Goal: Task Accomplishment & Management: Manage account settings

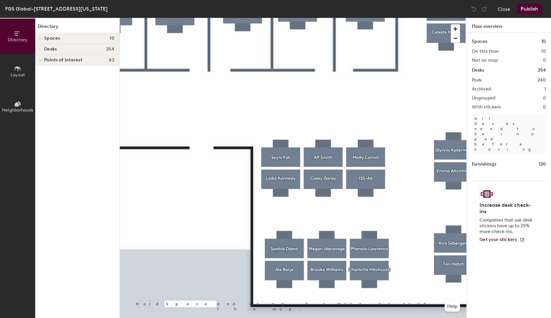
click at [276, 18] on div at bounding box center [293, 18] width 346 height 0
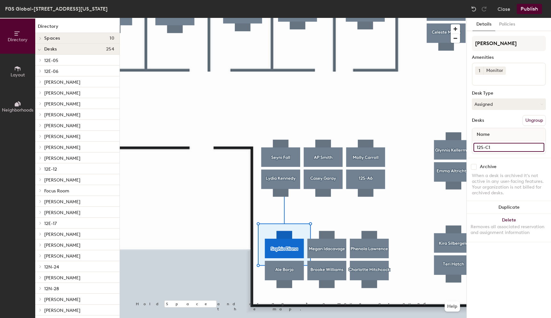
click at [492, 146] on input "12S-C1" at bounding box center [508, 147] width 71 height 9
click at [458, 43] on div "Directory Layout Neighborhoods Directory Spaces 10 AdMo Capitol Hill Dupont Geo…" at bounding box center [275, 168] width 551 height 301
paste input "12S-C1"
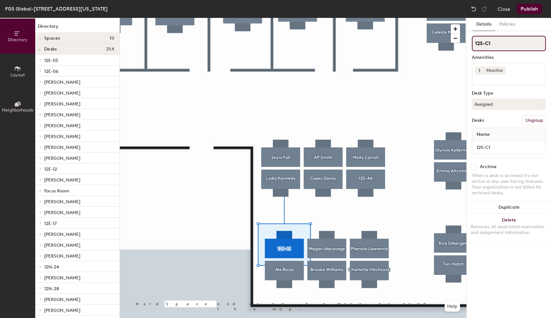
type input "12S-C1"
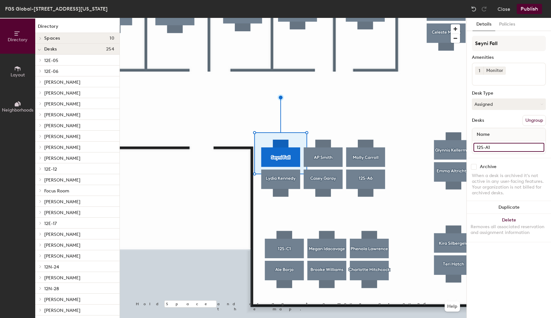
click at [494, 147] on input "12S-A1" at bounding box center [508, 147] width 71 height 9
drag, startPoint x: 501, startPoint y: 42, endPoint x: 467, endPoint y: 43, distance: 33.6
click at [467, 43] on div "Details Policies Seyni Fall Amenities 1 Monitor Desk Type Assigned Desks Ungrou…" at bounding box center [508, 168] width 84 height 301
paste input "12S-A1"
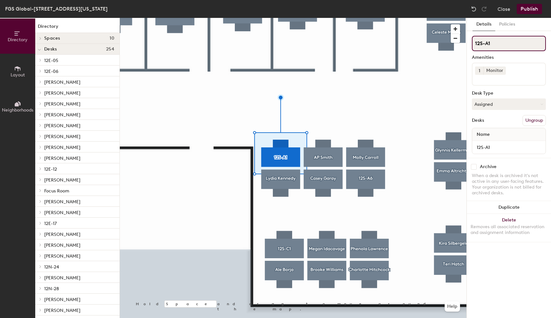
type input "12S-A1"
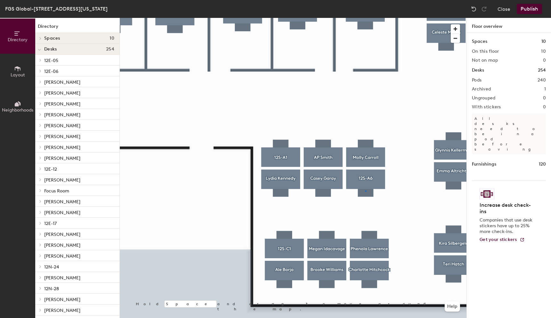
click at [365, 18] on div at bounding box center [293, 18] width 346 height 0
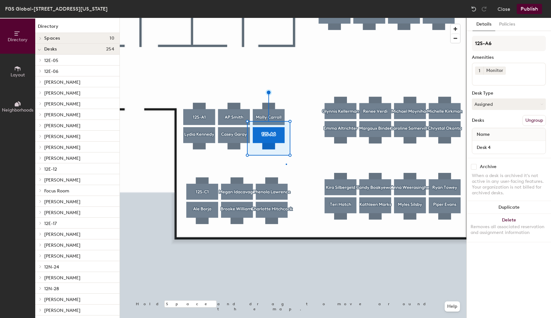
click at [285, 18] on div at bounding box center [293, 18] width 346 height 0
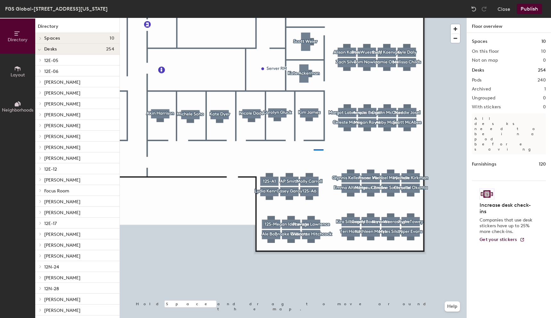
click at [313, 18] on div at bounding box center [293, 18] width 346 height 0
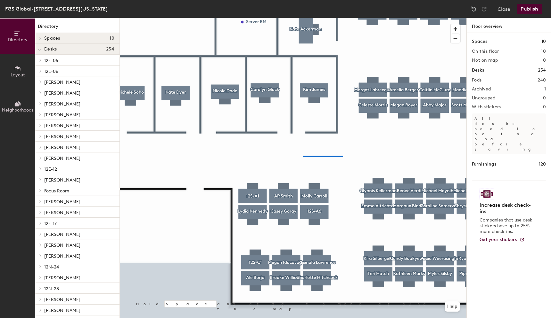
click at [303, 18] on div at bounding box center [293, 18] width 346 height 0
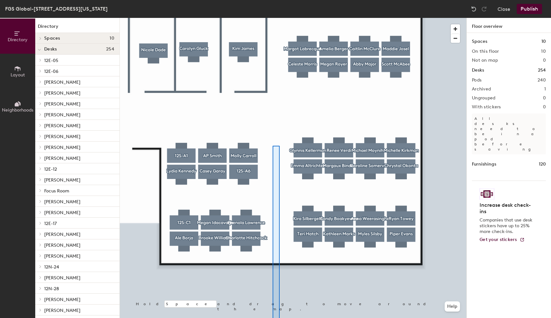
click at [279, 318] on html "Skip navigation Schedule Office People Analytics Visits Deliveries Services Man…" at bounding box center [275, 159] width 551 height 318
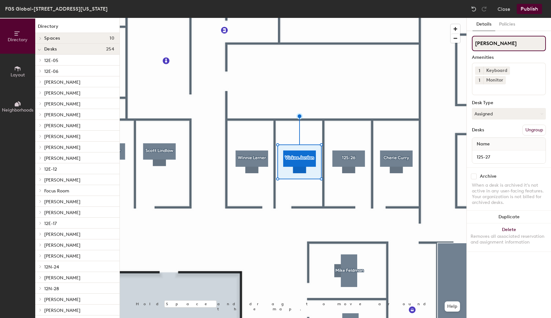
drag, startPoint x: 519, startPoint y: 44, endPoint x: 469, endPoint y: 44, distance: 49.9
click at [469, 44] on div "Details Policies Vickee Jordan Amenities 1 Keyboard 1 Monitor Desk Type Assigne…" at bounding box center [508, 168] width 84 height 301
type input "[PERSON_NAME]"
click at [345, 18] on div at bounding box center [293, 18] width 346 height 0
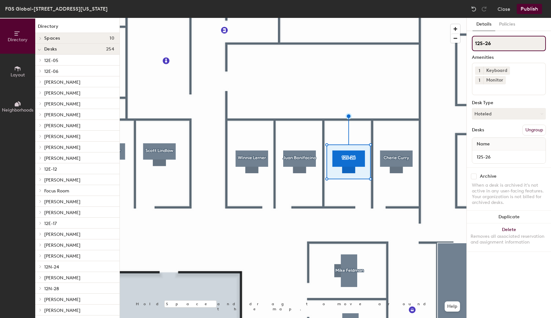
click at [460, 44] on div "Directory Layout Neighborhoods Directory Spaces 10 AdMo Capitol Hill Dupont Geo…" at bounding box center [275, 168] width 551 height 301
type input "[PERSON_NAME]"
click at [504, 108] on button "Hoteled" at bounding box center [508, 114] width 74 height 12
click at [488, 129] on div "Assigned" at bounding box center [504, 134] width 64 height 10
click at [451, 18] on div at bounding box center [293, 18] width 346 height 0
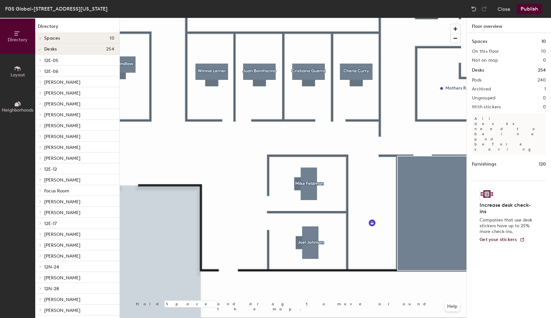
click at [308, 18] on div at bounding box center [293, 18] width 346 height 0
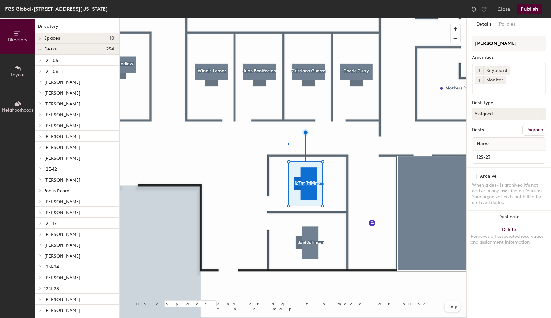
click at [288, 18] on div at bounding box center [293, 18] width 346 height 0
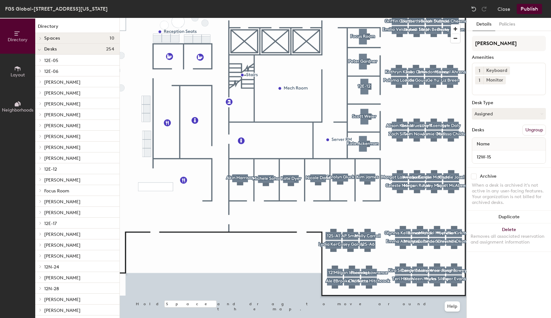
click at [328, 18] on div at bounding box center [293, 18] width 346 height 0
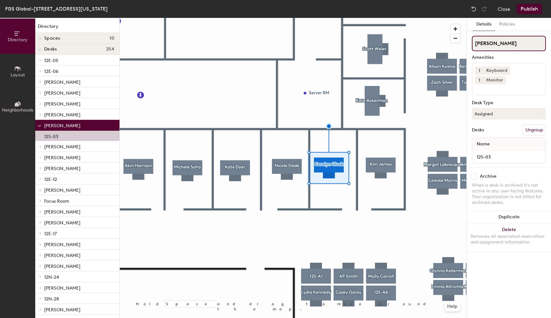
drag, startPoint x: 511, startPoint y: 45, endPoint x: 474, endPoint y: 44, distance: 37.1
click at [474, 44] on input "Carolyn Gluck" at bounding box center [508, 43] width 74 height 15
type input "[PERSON_NAME]"
click at [439, 18] on div at bounding box center [293, 18] width 346 height 0
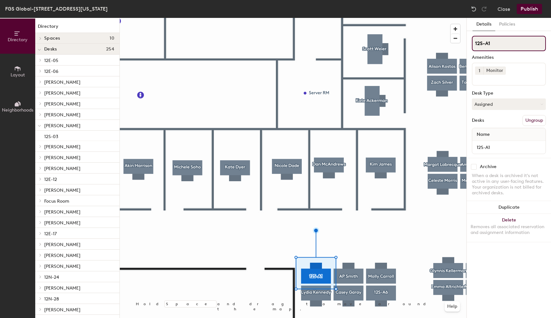
click at [498, 44] on input "12S-A1" at bounding box center [508, 43] width 74 height 15
drag, startPoint x: 498, startPoint y: 44, endPoint x: 474, endPoint y: 44, distance: 24.0
click at [474, 44] on input "12S-A1" at bounding box center [508, 43] width 74 height 15
type input "[PERSON_NAME]"
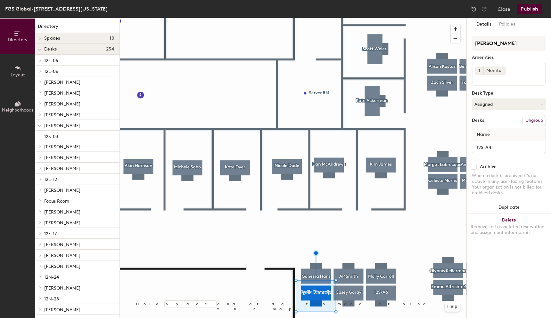
click at [342, 18] on div at bounding box center [293, 18] width 346 height 0
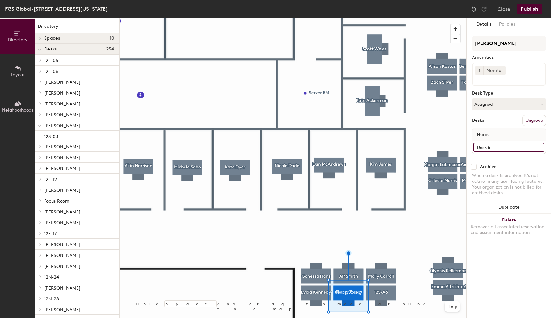
click at [489, 145] on input "Desk 5" at bounding box center [508, 147] width 71 height 9
type input "12S-A5"
click at [508, 43] on input "[PERSON_NAME]" at bounding box center [508, 43] width 74 height 15
type input "C"
type input "[PERSON_NAME]"
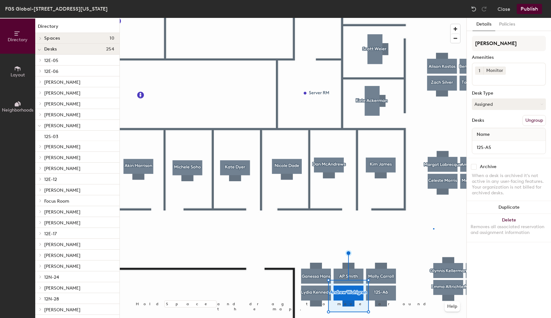
click at [433, 18] on div at bounding box center [293, 18] width 346 height 0
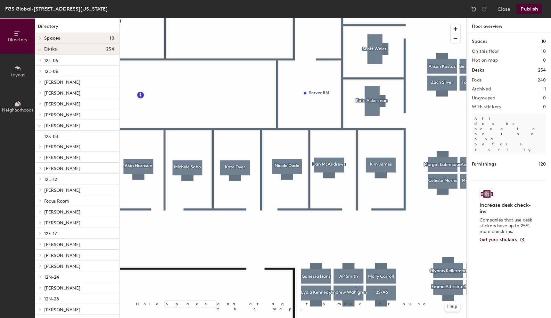
click at [354, 18] on div at bounding box center [293, 18] width 346 height 0
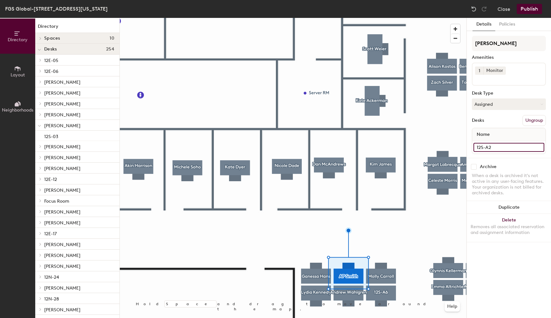
click at [493, 144] on input "12S-A2" at bounding box center [508, 147] width 71 height 9
click at [506, 41] on input "[PERSON_NAME]" at bounding box center [508, 43] width 74 height 15
click at [504, 44] on input "[PERSON_NAME]" at bounding box center [508, 43] width 74 height 15
drag, startPoint x: 509, startPoint y: 44, endPoint x: 470, endPoint y: 42, distance: 39.1
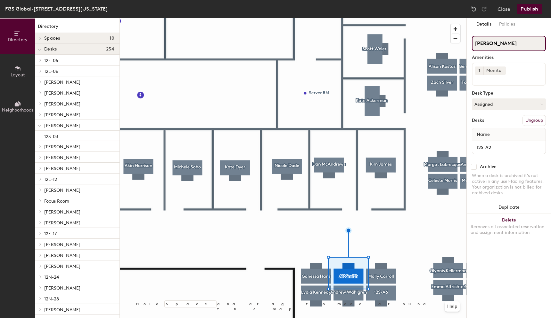
click at [470, 42] on div "Details Policies [PERSON_NAME] Amenities 1 Monitor Desk Type Assigned Desks Ung…" at bounding box center [508, 168] width 84 height 301
paste input "12S-A2"
type input "12S-A2"
click at [509, 100] on button "Assigned" at bounding box center [508, 105] width 74 height 12
click at [484, 139] on div "Hoteled" at bounding box center [504, 144] width 64 height 10
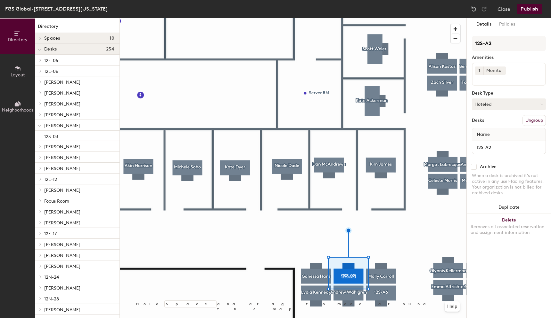
click at [380, 18] on div at bounding box center [293, 18] width 346 height 0
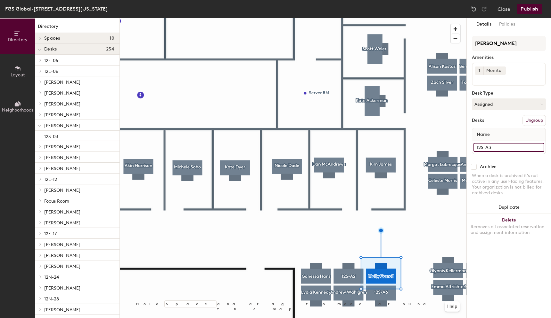
click at [498, 148] on input "12S-A3" at bounding box center [508, 147] width 71 height 9
click at [530, 37] on input "[PERSON_NAME]" at bounding box center [508, 43] width 74 height 15
drag, startPoint x: 530, startPoint y: 41, endPoint x: 468, endPoint y: 41, distance: 61.8
click at [468, 41] on div "Details Policies [PERSON_NAME] Amenities 1 Monitor Desk Type Assigned Desks Ung…" at bounding box center [508, 168] width 84 height 301
paste input "12S-A3"
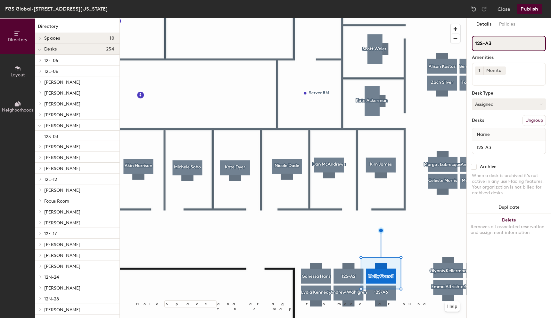
type input "12S-A3"
click at [499, 101] on button "Assigned" at bounding box center [508, 105] width 74 height 12
click at [489, 142] on div "Hoteled" at bounding box center [504, 144] width 64 height 10
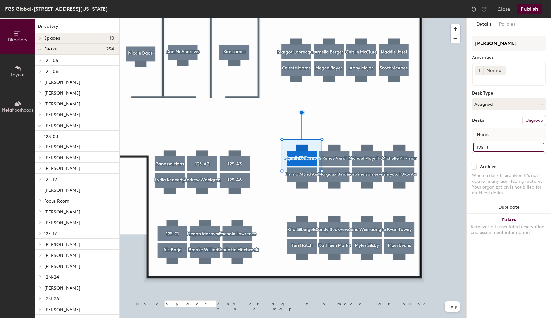
click at [493, 144] on input "12S-B1" at bounding box center [508, 147] width 71 height 9
click at [527, 43] on input "[PERSON_NAME]" at bounding box center [508, 43] width 74 height 15
drag, startPoint x: 527, startPoint y: 43, endPoint x: 475, endPoint y: 42, distance: 51.9
click at [475, 42] on input "[PERSON_NAME]" at bounding box center [508, 43] width 74 height 15
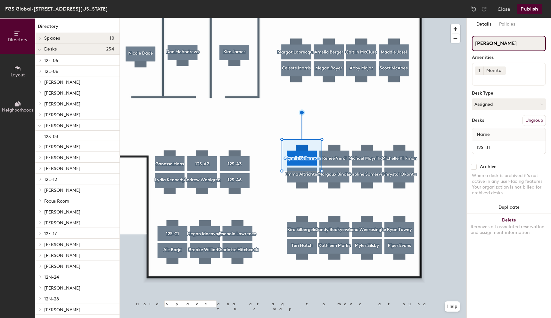
paste input "12S-B1"
type input "12S-B1"
click at [491, 97] on div "12S-B1 Amenities 1 Monitor Desk Type Assigned Desks Ungroup Name 12S-B1" at bounding box center [508, 97] width 74 height 122
click at [491, 99] on button "Assigned" at bounding box center [508, 105] width 74 height 12
click at [488, 142] on div "Hoteled" at bounding box center [504, 144] width 64 height 10
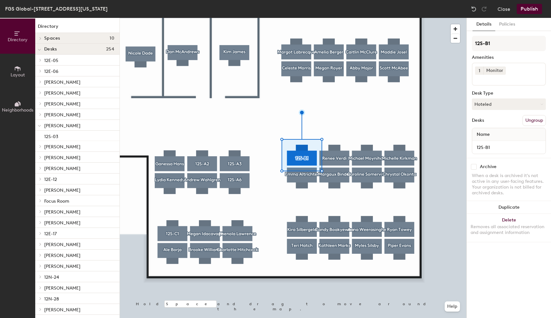
click at [338, 18] on div at bounding box center [293, 18] width 346 height 0
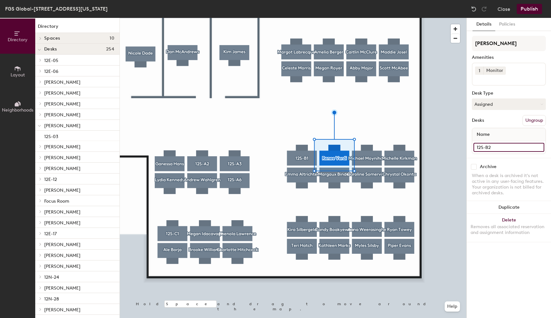
click at [490, 145] on input "12S-B2" at bounding box center [508, 147] width 71 height 9
drag, startPoint x: 518, startPoint y: 38, endPoint x: 526, endPoint y: 44, distance: 9.8
click at [526, 44] on input "[PERSON_NAME]" at bounding box center [508, 43] width 74 height 15
paste input "12S-B2"
type input "12S-B2"
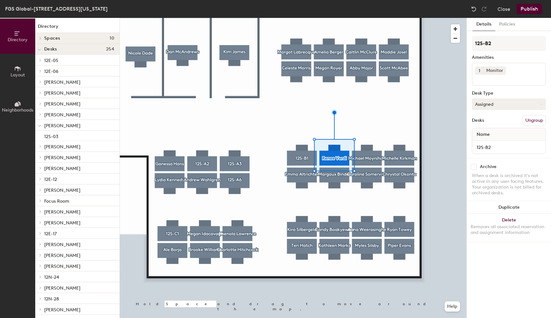
click at [492, 101] on button "Assigned" at bounding box center [508, 105] width 74 height 12
click at [487, 141] on div "Hoteled" at bounding box center [504, 144] width 64 height 10
click at [371, 18] on div at bounding box center [293, 18] width 346 height 0
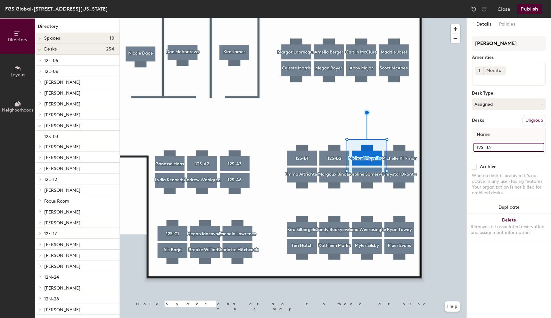
click at [483, 147] on input "12S-B3" at bounding box center [508, 147] width 71 height 9
click at [502, 40] on input "[PERSON_NAME]" at bounding box center [508, 43] width 74 height 15
paste input "12S-B3"
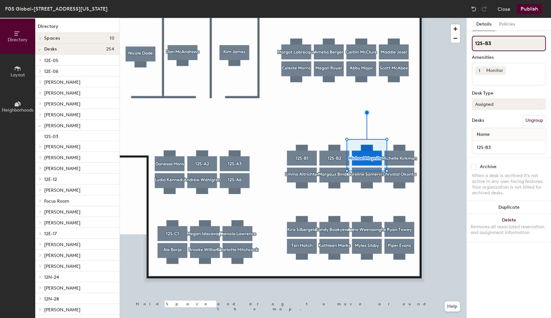
type input "12S-B3"
click at [483, 103] on button "Assigned" at bounding box center [508, 105] width 74 height 12
click at [482, 141] on div "Hoteled" at bounding box center [504, 144] width 64 height 10
click at [401, 18] on div at bounding box center [293, 18] width 346 height 0
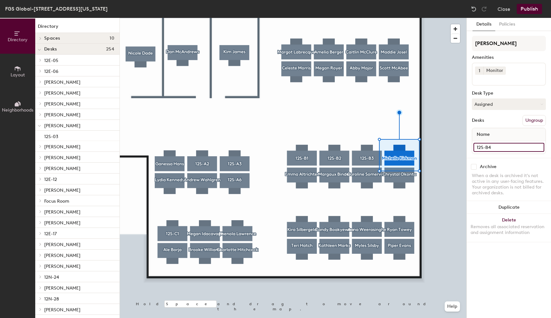
click at [482, 147] on input "12S-B4" at bounding box center [508, 147] width 71 height 9
click at [499, 105] on button "Assigned" at bounding box center [508, 105] width 74 height 12
click at [487, 142] on div "Hoteled" at bounding box center [504, 144] width 64 height 10
drag, startPoint x: 475, startPoint y: 44, endPoint x: 548, endPoint y: 45, distance: 72.7
click at [548, 45] on div "Details Policies [PERSON_NAME] Amenities 1 Monitor Desk Type Hoteled Desks Ungr…" at bounding box center [508, 168] width 84 height 301
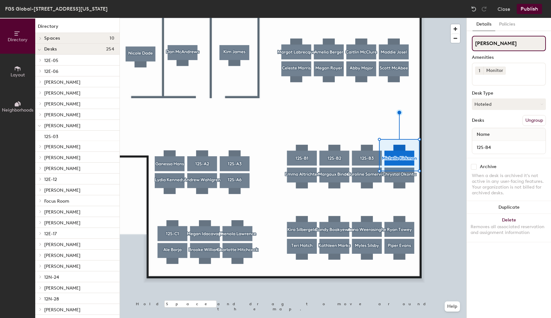
paste input "12S-B4"
type input "12S-B4"
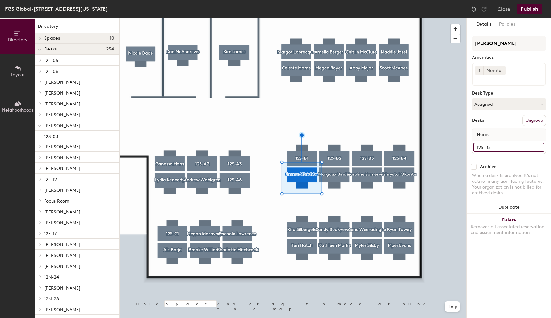
click at [494, 149] on input "12S-B5" at bounding box center [508, 147] width 71 height 9
click at [496, 95] on div "Desk Type" at bounding box center [508, 93] width 74 height 5
click at [493, 102] on button "Assigned" at bounding box center [508, 105] width 74 height 12
click at [482, 144] on div "Hoteled" at bounding box center [504, 144] width 64 height 10
drag, startPoint x: 473, startPoint y: 41, endPoint x: 550, endPoint y: 42, distance: 76.8
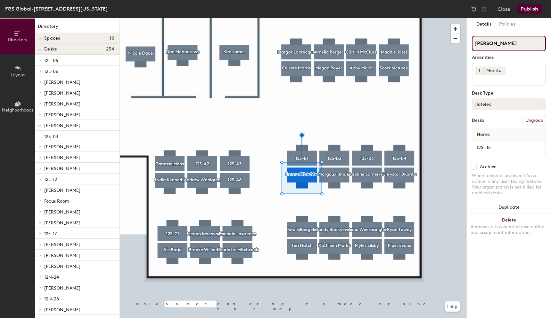
click at [550, 42] on html "Skip navigation Schedule Office People Analytics Visits Deliveries Services Man…" at bounding box center [275, 159] width 551 height 318
paste input "12S-B5"
type input "12S-B5"
click at [339, 18] on div at bounding box center [293, 18] width 346 height 0
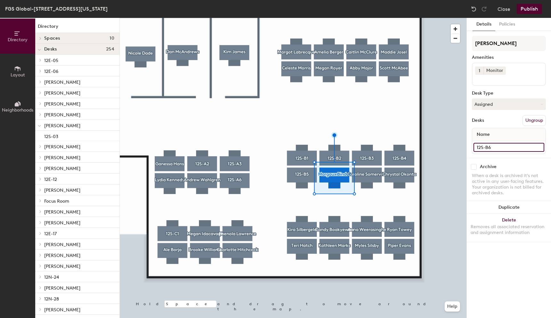
click at [487, 147] on input "12S-B6" at bounding box center [508, 147] width 71 height 9
click at [492, 107] on button "Assigned" at bounding box center [508, 105] width 74 height 12
click at [484, 125] on div "Assigned" at bounding box center [504, 124] width 64 height 10
click at [484, 105] on button "Assigned" at bounding box center [508, 105] width 74 height 12
click at [482, 145] on div "Hoteled" at bounding box center [504, 144] width 64 height 10
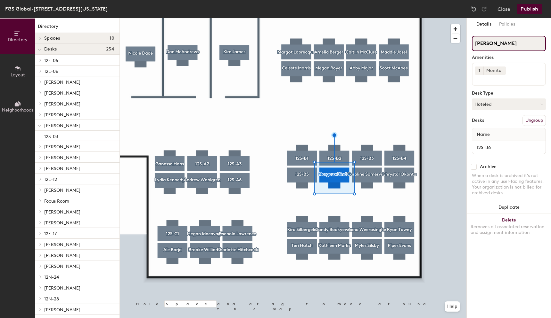
drag, startPoint x: 475, startPoint y: 44, endPoint x: 546, endPoint y: 45, distance: 71.1
click at [546, 45] on div "Details Policies [PERSON_NAME] Amenities 1 Monitor Desk Type Hoteled Desks Ungr…" at bounding box center [508, 168] width 84 height 301
paste input "12S-B6"
type input "12S-B6"
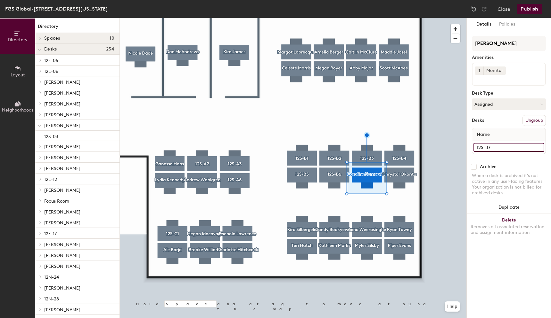
click at [475, 148] on input "12S-B7" at bounding box center [508, 147] width 71 height 9
click at [482, 107] on button "Assigned" at bounding box center [508, 105] width 74 height 12
click at [481, 141] on div "Hoteled" at bounding box center [504, 144] width 64 height 10
drag, startPoint x: 475, startPoint y: 46, endPoint x: 541, endPoint y: 47, distance: 65.9
click at [541, 47] on input "[PERSON_NAME]" at bounding box center [508, 43] width 74 height 15
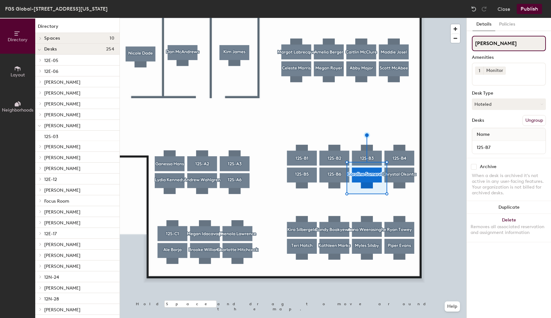
paste input "12S-B7"
type input "12S-B7"
click at [408, 18] on div at bounding box center [293, 18] width 346 height 0
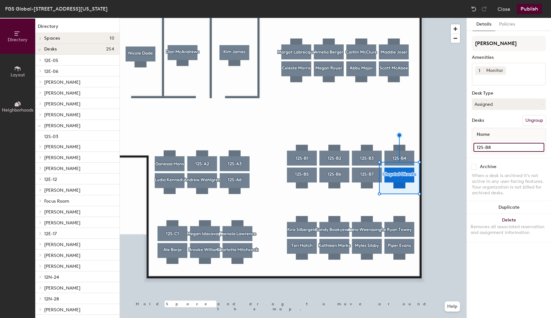
click at [476, 146] on input "12S-B8" at bounding box center [508, 147] width 71 height 9
click at [491, 103] on button "Assigned" at bounding box center [508, 105] width 74 height 12
click at [486, 144] on div "Hoteled" at bounding box center [504, 144] width 64 height 10
drag, startPoint x: 476, startPoint y: 45, endPoint x: 539, endPoint y: 50, distance: 63.3
click at [540, 50] on input "[PERSON_NAME]" at bounding box center [508, 43] width 74 height 15
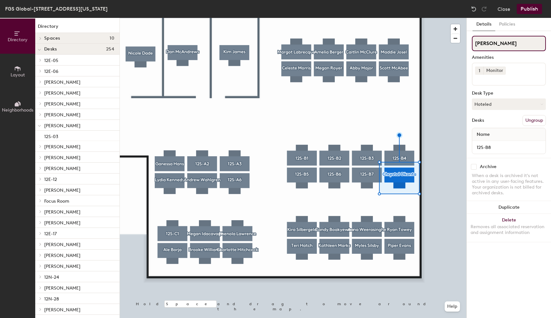
paste input "12S-B8"
type input "12S-B8"
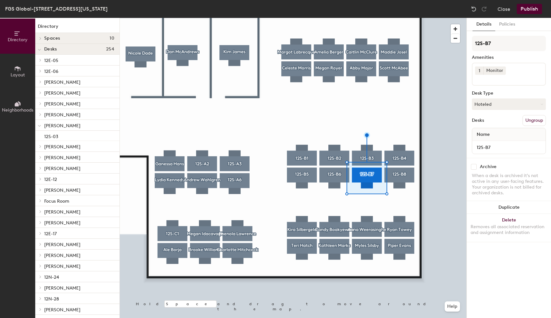
click at [300, 18] on div at bounding box center [293, 18] width 346 height 0
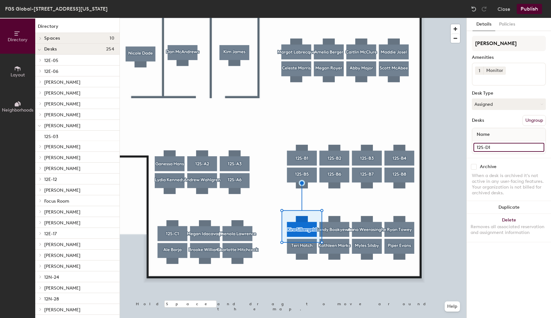
click at [490, 144] on input "12S-D1" at bounding box center [508, 147] width 71 height 9
drag, startPoint x: 474, startPoint y: 42, endPoint x: 532, endPoint y: 45, distance: 57.4
click at [532, 45] on input "[PERSON_NAME]" at bounding box center [508, 43] width 74 height 15
paste input "12S-D1"
type input "12S-D1"
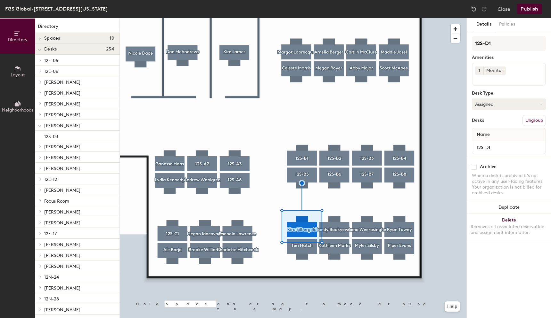
click at [476, 100] on button "Assigned" at bounding box center [508, 105] width 74 height 12
click at [479, 142] on div "Hoteled" at bounding box center [504, 144] width 64 height 10
click at [339, 18] on div at bounding box center [293, 18] width 346 height 0
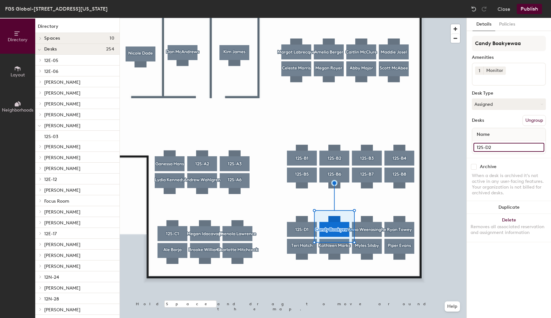
click at [482, 145] on input "12S-D2" at bounding box center [508, 147] width 71 height 9
click at [499, 97] on div "Candy Boakyewaa Amenities 1 Monitor Desk Type Assigned Desks Ungroup Name 12S-D2" at bounding box center [508, 97] width 74 height 122
click at [494, 102] on button "Assigned" at bounding box center [508, 105] width 74 height 12
click at [481, 141] on div "Hoteled" at bounding box center [504, 144] width 64 height 10
drag, startPoint x: 474, startPoint y: 44, endPoint x: 548, endPoint y: 46, distance: 73.6
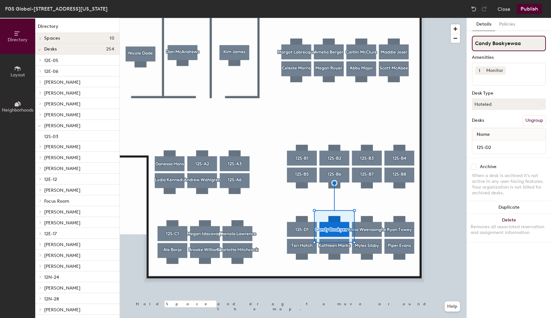
click at [548, 46] on div "Details Policies Candy Boakyewaa Amenities 1 Monitor Desk Type Hoteled Desks Un…" at bounding box center [508, 168] width 84 height 301
paste input "12S-D2"
type input "12S-D2"
click at [362, 18] on div at bounding box center [293, 18] width 346 height 0
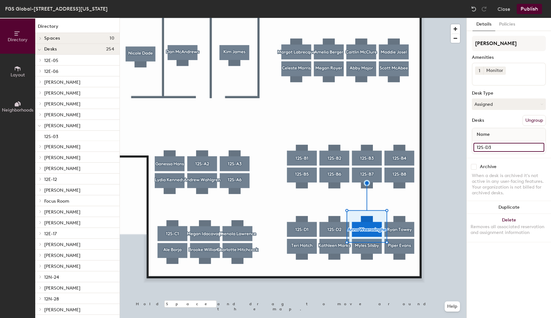
click at [478, 146] on input "12S-D3" at bounding box center [508, 147] width 71 height 9
click at [492, 106] on button "Assigned" at bounding box center [508, 105] width 74 height 12
click at [481, 144] on div "Hoteled" at bounding box center [504, 144] width 64 height 10
drag, startPoint x: 475, startPoint y: 43, endPoint x: 550, endPoint y: 43, distance: 74.6
click at [550, 44] on div "Details Policies Anna Weerasinghe Amenities 1 Monitor Desk Type Hoteled Desks U…" at bounding box center [508, 168] width 84 height 301
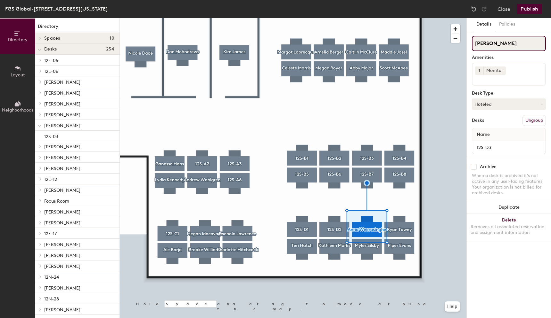
paste input "12S-D3"
type input "12S-D3"
click at [393, 18] on div at bounding box center [293, 18] width 346 height 0
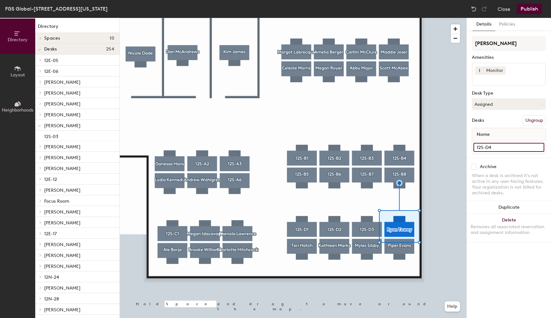
click at [483, 147] on input "12S-D4" at bounding box center [508, 147] width 71 height 9
click at [499, 107] on button "Assigned" at bounding box center [508, 105] width 74 height 12
click at [479, 142] on div "Hoteled" at bounding box center [504, 144] width 64 height 10
drag, startPoint x: 476, startPoint y: 44, endPoint x: 515, endPoint y: 45, distance: 39.4
click at [516, 45] on input "[PERSON_NAME]" at bounding box center [508, 43] width 74 height 15
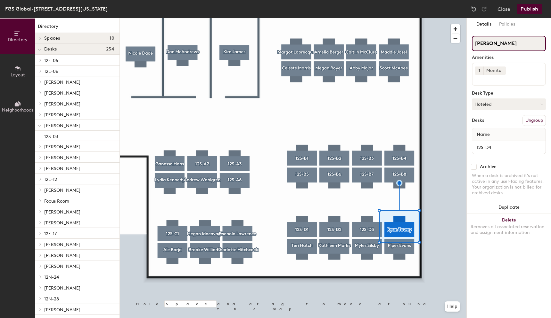
paste input "12S-D4"
type input "12S-D4"
click at [303, 18] on div at bounding box center [293, 18] width 346 height 0
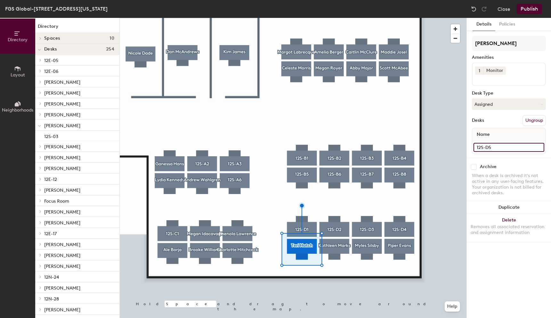
click at [479, 147] on input "12S-D5" at bounding box center [508, 147] width 71 height 9
click at [492, 100] on button "Assigned" at bounding box center [508, 105] width 74 height 12
click at [479, 143] on div "Hoteled" at bounding box center [504, 144] width 64 height 10
click at [486, 46] on input "[PERSON_NAME]" at bounding box center [508, 43] width 74 height 15
paste input "12S-D5"
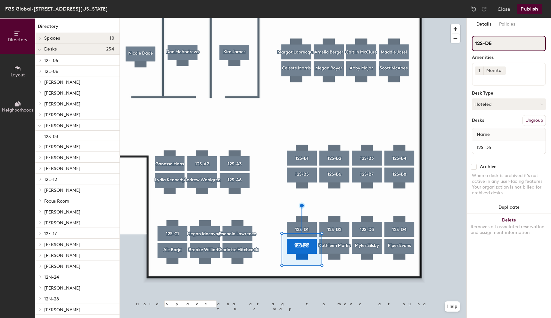
type input "12S-D5"
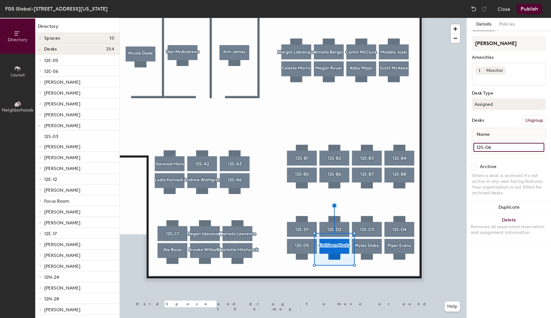
click at [488, 147] on input "12S-D6" at bounding box center [508, 147] width 71 height 9
click at [498, 103] on button "Assigned" at bounding box center [508, 105] width 74 height 12
click at [479, 145] on div "Hoteled" at bounding box center [504, 144] width 64 height 10
click at [487, 46] on input "[PERSON_NAME]" at bounding box center [508, 43] width 74 height 15
drag, startPoint x: 474, startPoint y: 44, endPoint x: 540, endPoint y: 45, distance: 65.9
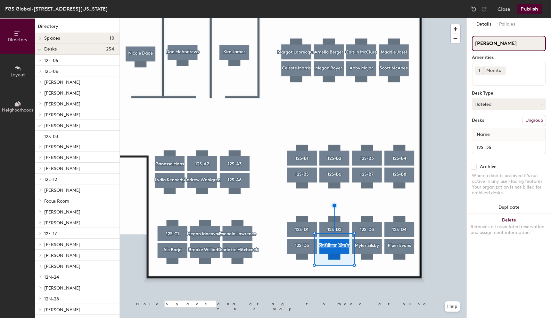
click at [541, 45] on input "[PERSON_NAME]" at bounding box center [508, 43] width 74 height 15
paste input "12S-D6"
type input "12S-D6"
click at [369, 18] on div at bounding box center [293, 18] width 346 height 0
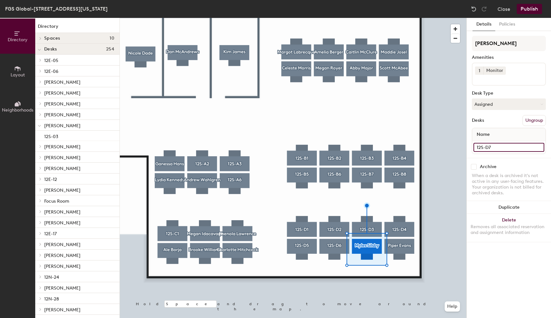
drag, startPoint x: 475, startPoint y: 147, endPoint x: 500, endPoint y: 147, distance: 25.3
click at [500, 147] on input "12S-D7" at bounding box center [508, 147] width 71 height 9
click at [483, 103] on button "Assigned" at bounding box center [508, 105] width 74 height 12
click at [484, 143] on div "Hoteled" at bounding box center [504, 144] width 64 height 10
drag, startPoint x: 475, startPoint y: 44, endPoint x: 538, endPoint y: 45, distance: 63.7
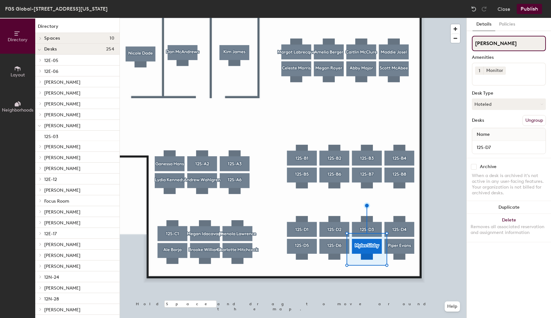
click at [538, 45] on input "[PERSON_NAME]" at bounding box center [508, 43] width 74 height 15
paste input "12S-D7"
type input "12S-D7"
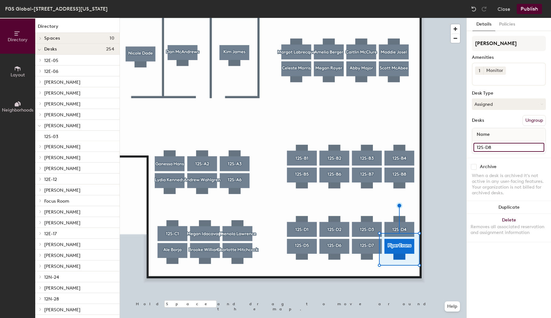
drag, startPoint x: 475, startPoint y: 147, endPoint x: 501, endPoint y: 147, distance: 26.2
click at [501, 147] on input "12S-D8" at bounding box center [508, 147] width 71 height 9
click at [480, 107] on button "Assigned" at bounding box center [508, 105] width 74 height 12
click at [480, 140] on div "Hoteled" at bounding box center [504, 144] width 64 height 10
drag, startPoint x: 474, startPoint y: 42, endPoint x: 548, endPoint y: 42, distance: 73.6
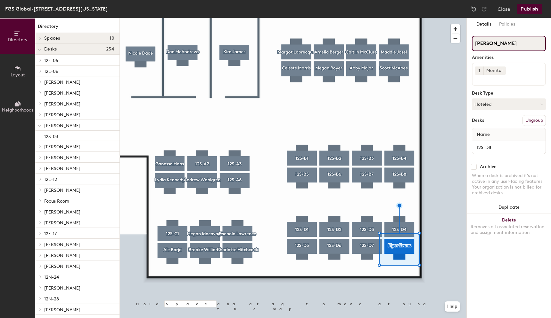
click at [548, 42] on div "Details Policies Piper Evans Amenities 1 Monitor Desk Type Hoteled Desks Ungrou…" at bounding box center [508, 168] width 84 height 301
paste input "12S-D8"
type input "12S-D8"
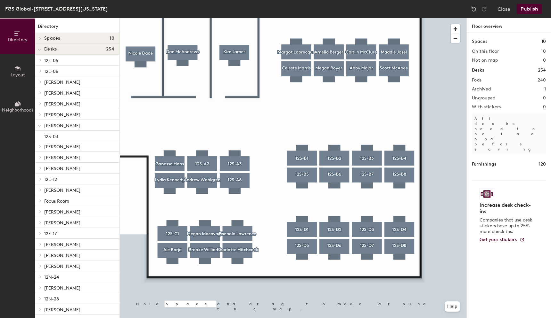
click at [533, 10] on button "Publish" at bounding box center [528, 9] width 25 height 10
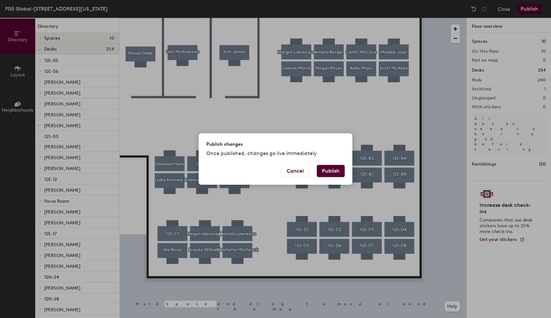
click at [340, 165] on button "Publish" at bounding box center [331, 171] width 28 height 12
